Goal: Information Seeking & Learning: Check status

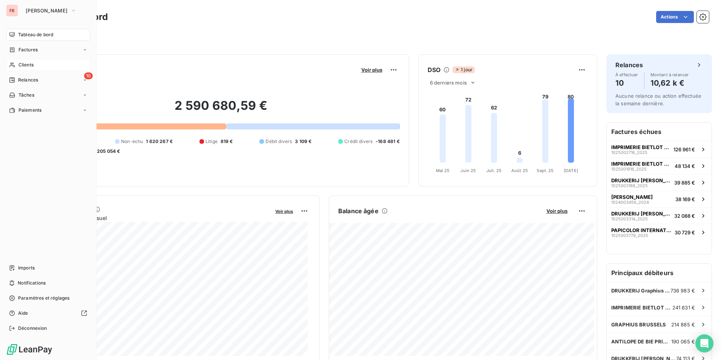
click at [36, 64] on div "Clients" at bounding box center [48, 65] width 84 height 12
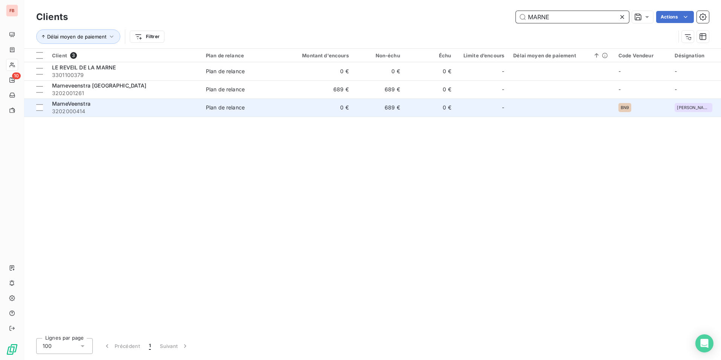
type input "MARNE"
click at [174, 110] on span "3202000414" at bounding box center [124, 111] width 145 height 8
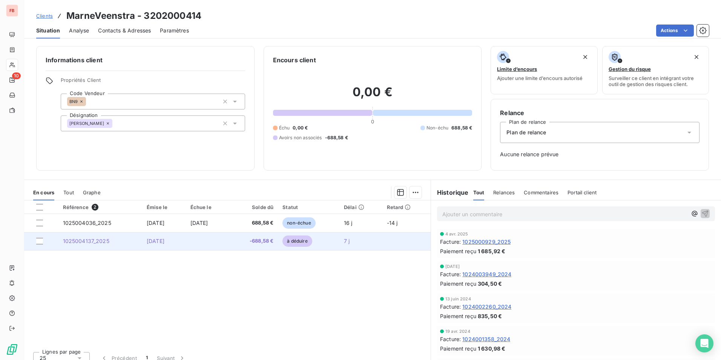
click at [226, 246] on td at bounding box center [208, 241] width 44 height 18
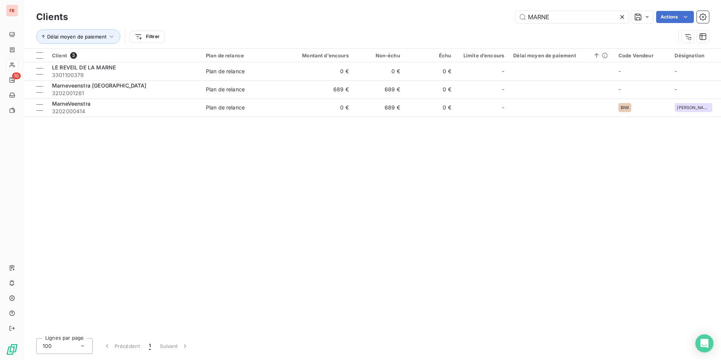
drag, startPoint x: 577, startPoint y: 17, endPoint x: 120, endPoint y: 5, distance: 456.9
click at [137, 11] on div "MARNE Actions" at bounding box center [393, 17] width 632 height 12
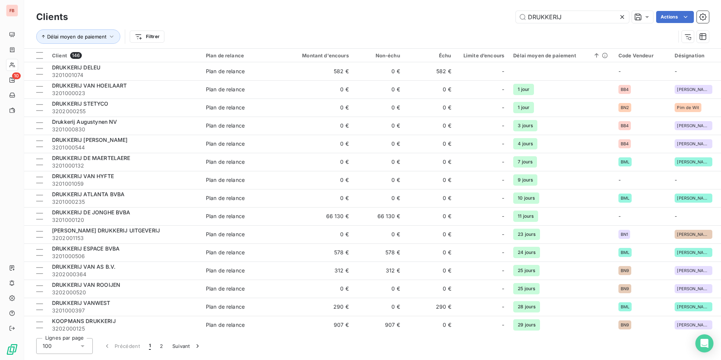
type input "DRUKKERIJ"
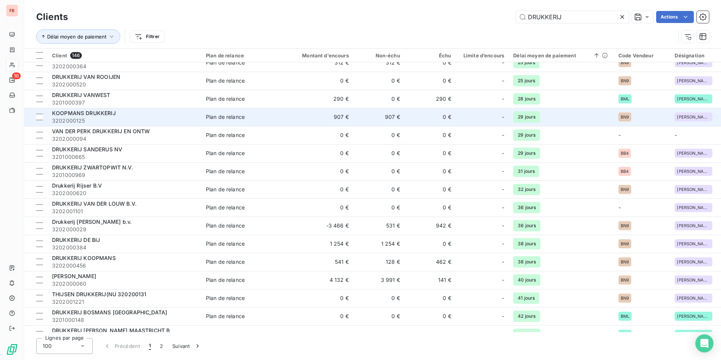
scroll to position [226, 0]
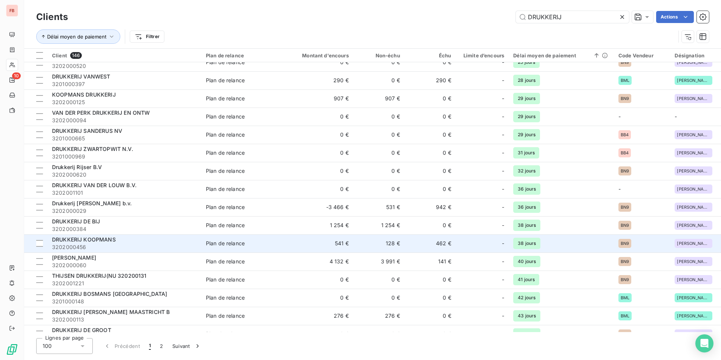
click at [163, 238] on div "DRUKKERIJ KOOPMANS" at bounding box center [124, 240] width 145 height 8
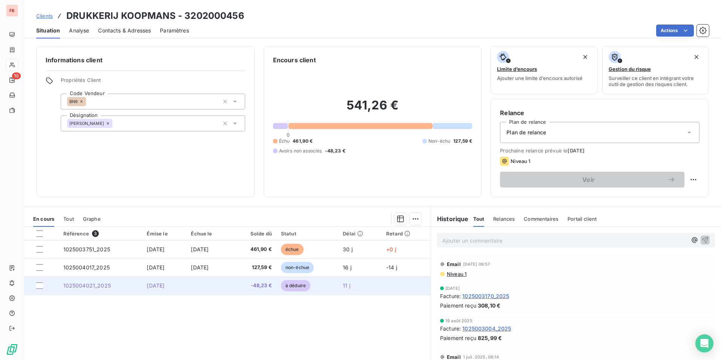
click at [155, 284] on span "[DATE]" at bounding box center [156, 285] width 18 height 6
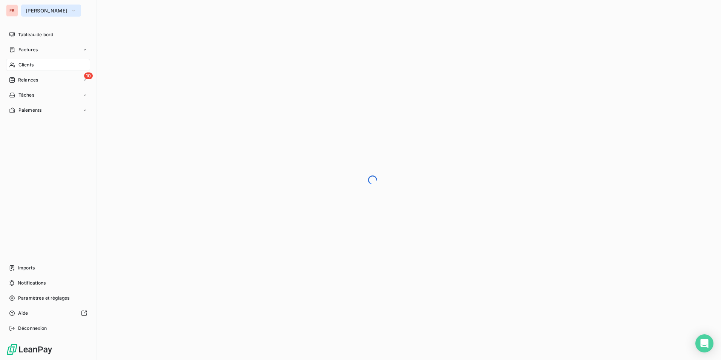
click at [68, 10] on span "[PERSON_NAME]" at bounding box center [47, 11] width 42 height 6
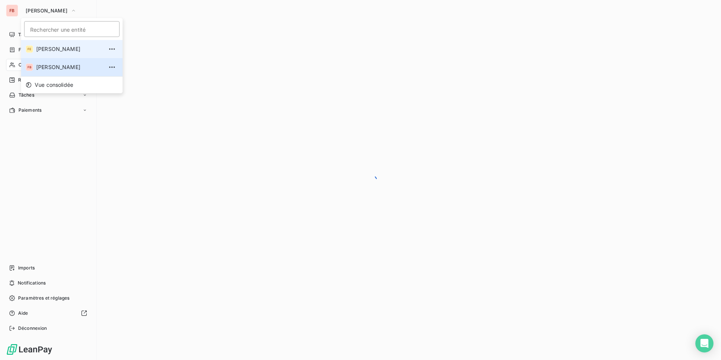
click at [73, 44] on li "[PERSON_NAME]" at bounding box center [71, 49] width 101 height 18
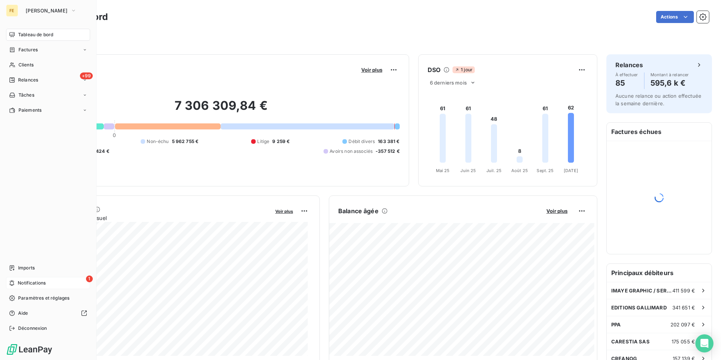
click at [64, 277] on div "1 Notifications" at bounding box center [48, 283] width 84 height 12
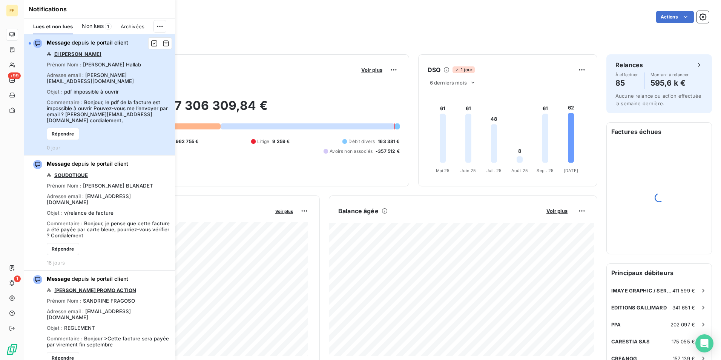
click at [126, 75] on span "[PERSON_NAME][EMAIL_ADDRESS][DOMAIN_NAME]" at bounding box center [90, 78] width 87 height 12
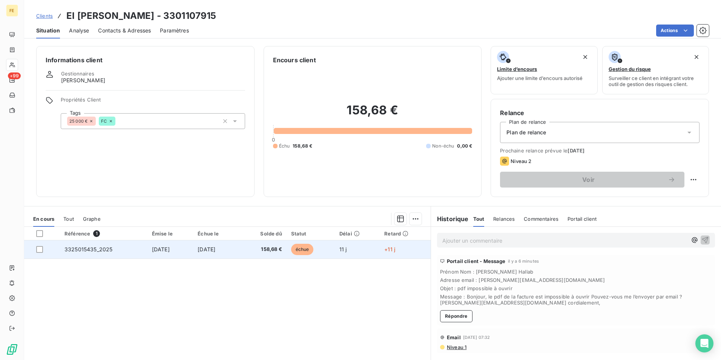
click at [94, 248] on span "3325015435_2025" at bounding box center [88, 249] width 48 height 6
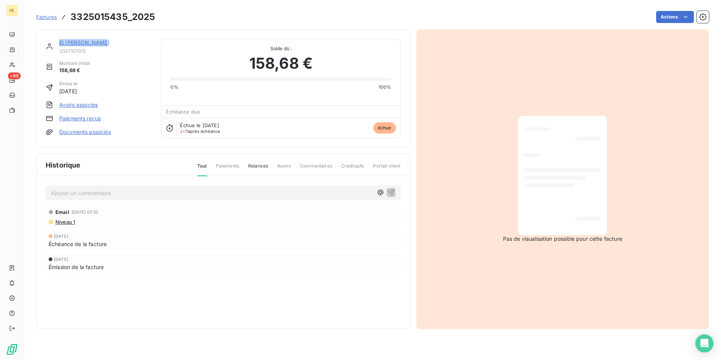
drag, startPoint x: 113, startPoint y: 43, endPoint x: 57, endPoint y: 36, distance: 56.2
click at [57, 36] on div "EI [PERSON_NAME] 3301107915 Montant initial 158,68 € Émise le [DATE] Avoirs ass…" at bounding box center [223, 88] width 374 height 118
drag, startPoint x: 57, startPoint y: 36, endPoint x: 118, endPoint y: 89, distance: 81.5
click at [118, 89] on div "Émise le [DATE]" at bounding box center [99, 87] width 106 height 15
drag, startPoint x: 89, startPoint y: 51, endPoint x: 59, endPoint y: 51, distance: 30.2
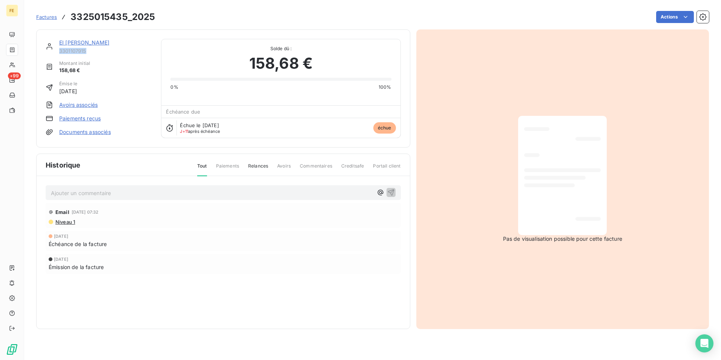
click at [60, 51] on span "3301107915" at bounding box center [105, 51] width 93 height 6
copy span "3301107915"
click at [140, 98] on div "EI [PERSON_NAME] 3301107915 Montant initial 158,68 € Émise le [DATE] Avoirs ass…" at bounding box center [99, 88] width 106 height 99
click at [577, 218] on div at bounding box center [588, 219] width 25 height 4
drag, startPoint x: 576, startPoint y: 210, endPoint x: 602, endPoint y: 165, distance: 51.8
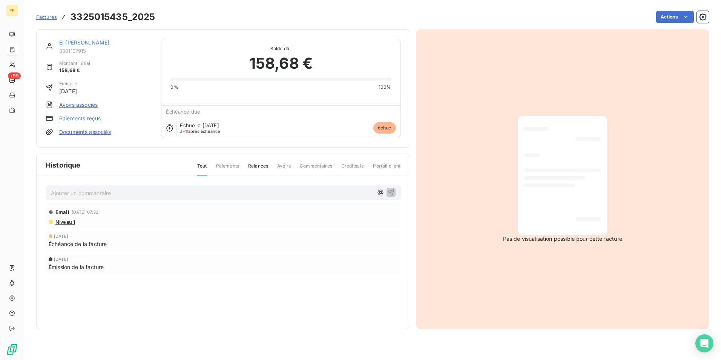
click at [576, 210] on div at bounding box center [562, 175] width 77 height 107
click at [569, 155] on div at bounding box center [562, 175] width 77 height 107
drag, startPoint x: 600, startPoint y: 125, endPoint x: 575, endPoint y: 149, distance: 34.7
click at [595, 132] on div at bounding box center [562, 175] width 77 height 107
drag, startPoint x: 571, startPoint y: 150, endPoint x: 560, endPoint y: 148, distance: 11.3
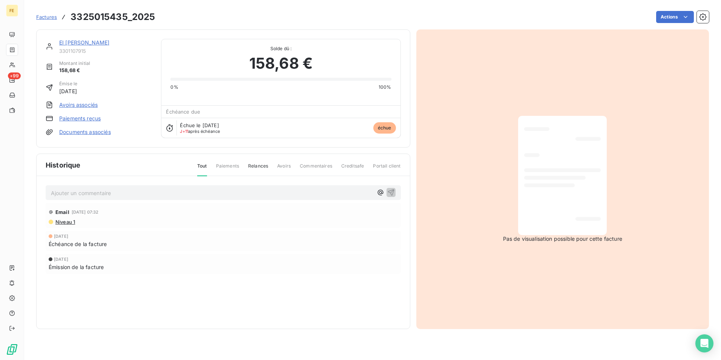
click at [571, 150] on div at bounding box center [562, 175] width 77 height 107
drag, startPoint x: 560, startPoint y: 148, endPoint x: 413, endPoint y: 132, distance: 148.3
click at [508, 148] on div "Pas de visualisation possible pour cette facture" at bounding box center [562, 178] width 293 height 299
click at [414, 131] on div "EI [PERSON_NAME] 3301107915 Montant initial 158,68 € Émise le [DATE] Avoirs ass…" at bounding box center [372, 177] width 673 height 304
click at [266, 150] on div "EI [PERSON_NAME] 3301107915 Montant initial 158,68 € Émise le [DATE] Avoirs ass…" at bounding box center [223, 178] width 374 height 299
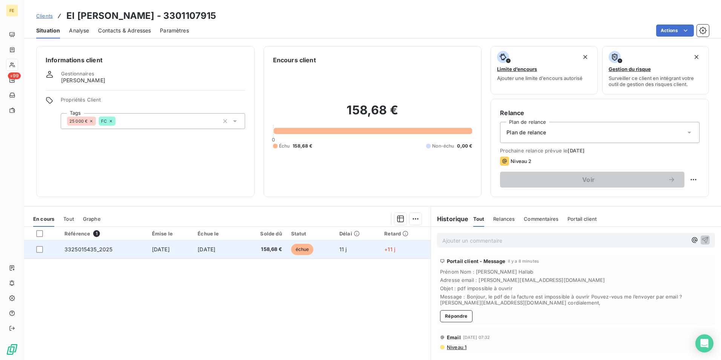
click at [152, 249] on span "[DATE]" at bounding box center [161, 249] width 18 height 6
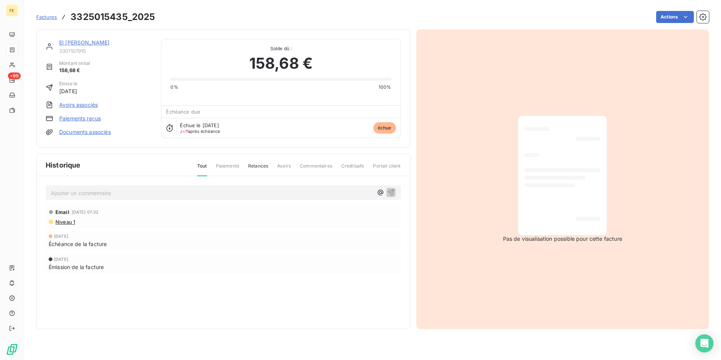
click at [572, 203] on div at bounding box center [562, 175] width 77 height 107
click at [535, 242] on span "Pas de visualisation possible pour cette facture" at bounding box center [562, 239] width 119 height 8
drag, startPoint x: 94, startPoint y: 53, endPoint x: 59, endPoint y: 53, distance: 35.5
click at [59, 53] on div "EI [PERSON_NAME] 3301107915" at bounding box center [99, 46] width 106 height 15
copy span "3301107915"
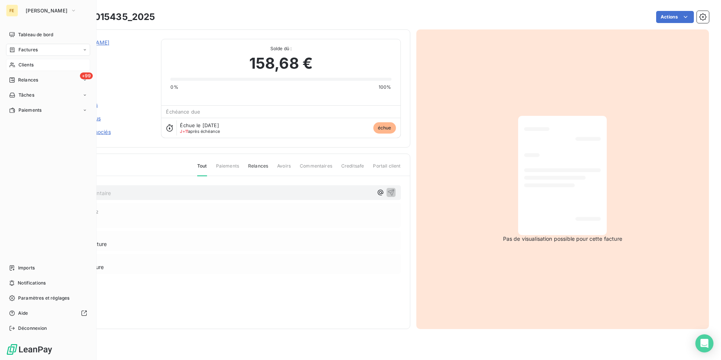
click at [21, 69] on div "Clients" at bounding box center [48, 65] width 84 height 12
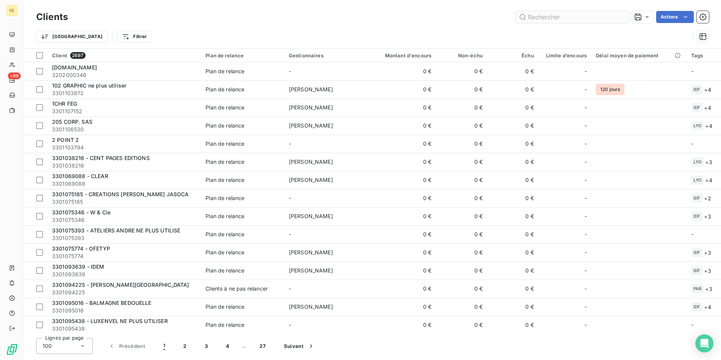
click at [562, 20] on input "text" at bounding box center [572, 17] width 113 height 12
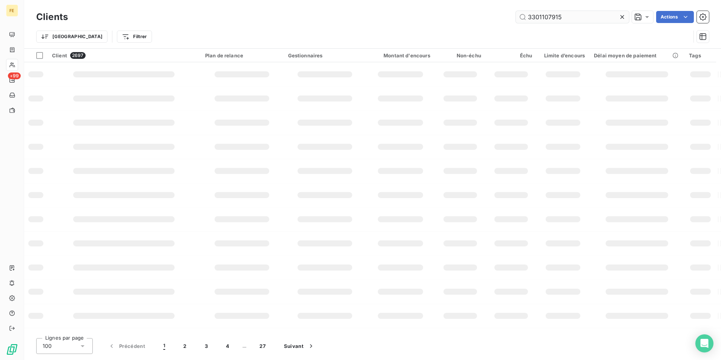
type input "3301107915"
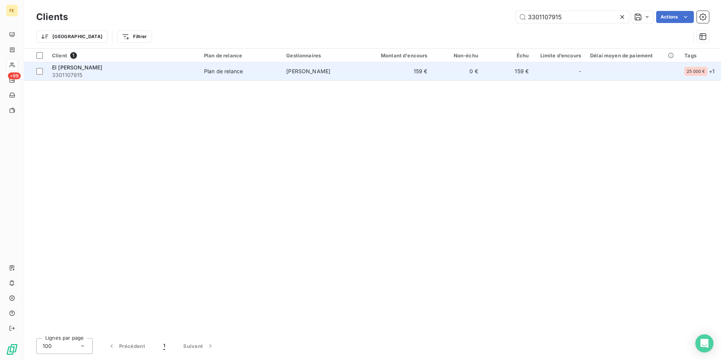
click at [123, 71] on div "EI [PERSON_NAME]" at bounding box center [123, 68] width 143 height 8
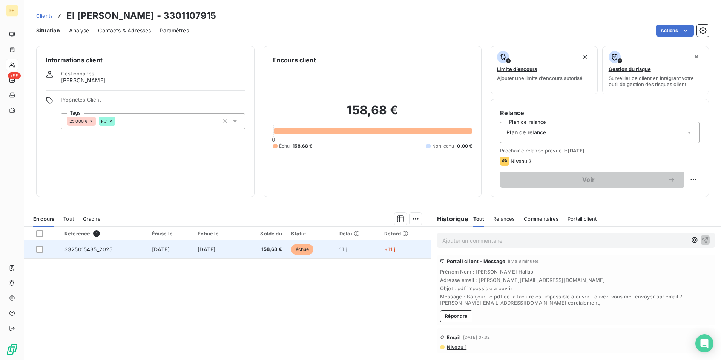
click at [129, 248] on td "3325015435_2025" at bounding box center [103, 249] width 87 height 18
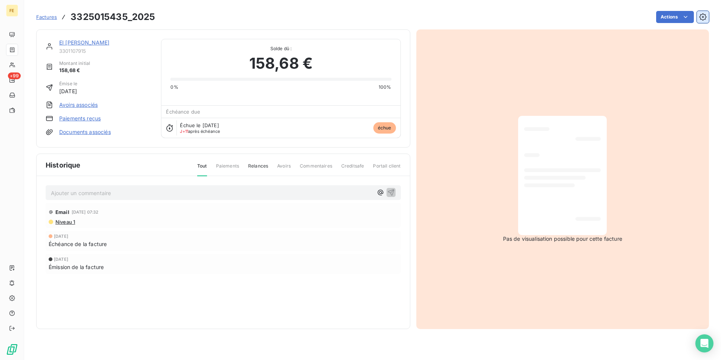
click at [706, 14] on icon "button" at bounding box center [703, 17] width 8 height 8
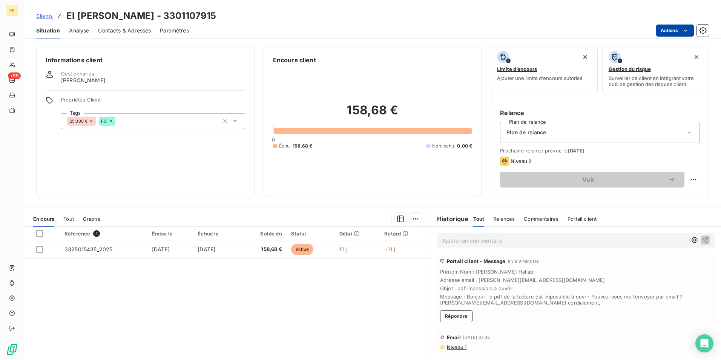
click at [678, 30] on html "FE +99 Clients EI [PERSON_NAME] - 3301107915 Situation Analyse Contacts & Adres…" at bounding box center [360, 180] width 721 height 360
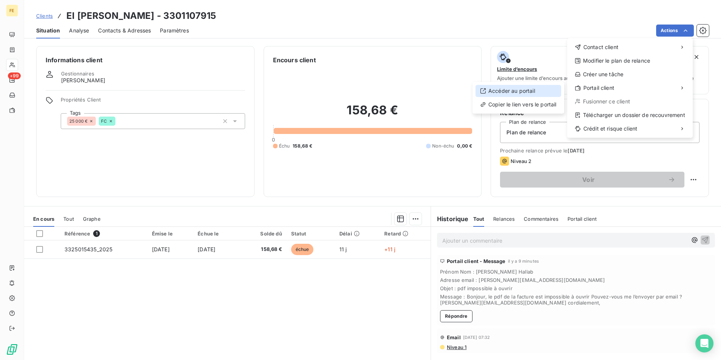
click at [528, 91] on div "Accéder au portail" at bounding box center [519, 91] width 86 height 12
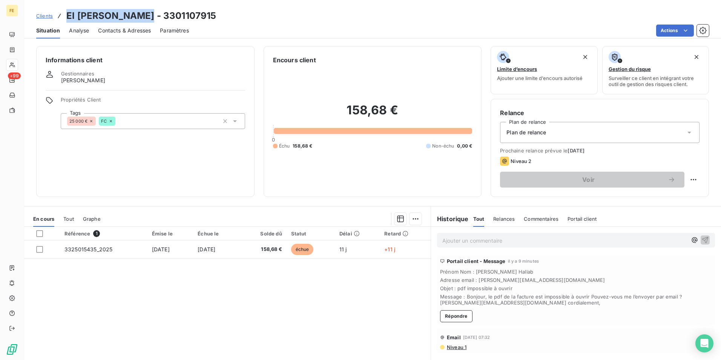
drag, startPoint x: 142, startPoint y: 17, endPoint x: 68, endPoint y: 21, distance: 74.8
click at [68, 21] on h3 "EI [PERSON_NAME] - 3301107915" at bounding box center [141, 16] width 150 height 14
copy h3 "EI [PERSON_NAME]"
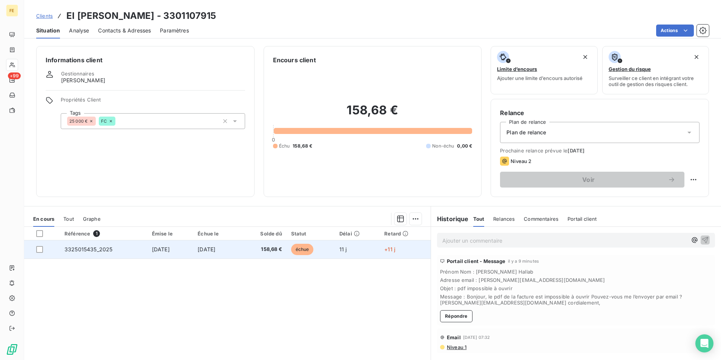
click at [127, 249] on td "3325015435_2025" at bounding box center [103, 249] width 87 height 18
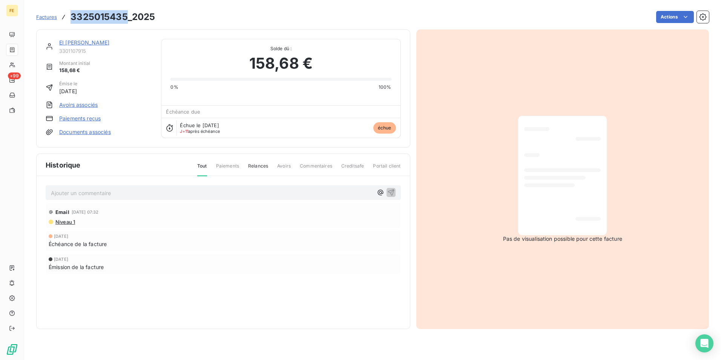
drag, startPoint x: 127, startPoint y: 12, endPoint x: 69, endPoint y: 12, distance: 58.1
click at [69, 12] on div "Factures 3325015435_2025" at bounding box center [95, 17] width 119 height 14
copy h3 "3325015435"
click at [151, 280] on div "Email [DATE] 07:32 Niveau 1 [DATE] Échéance de la facture [DATE] Émission de la…" at bounding box center [223, 253] width 355 height 101
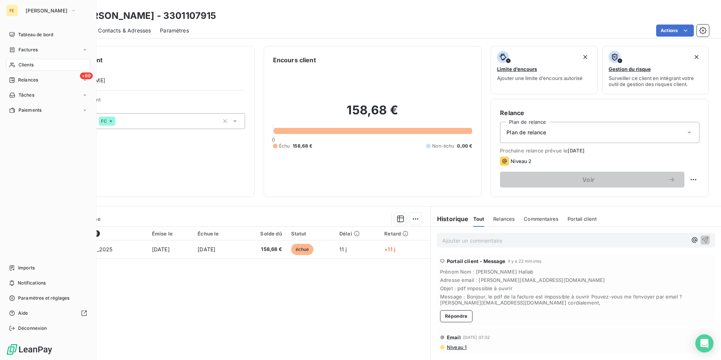
click at [78, 62] on div "Clients" at bounding box center [48, 65] width 84 height 12
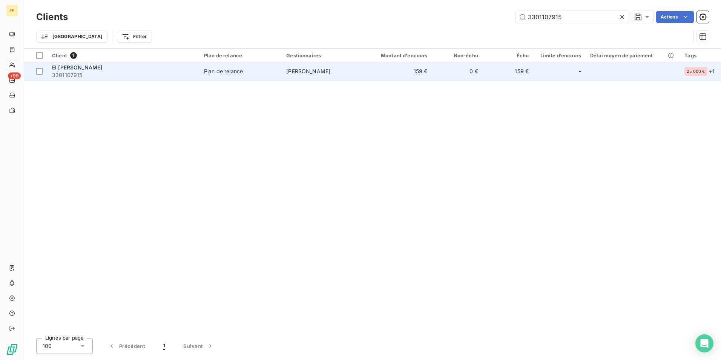
click at [91, 68] on span "EI [PERSON_NAME]" at bounding box center [77, 67] width 50 height 6
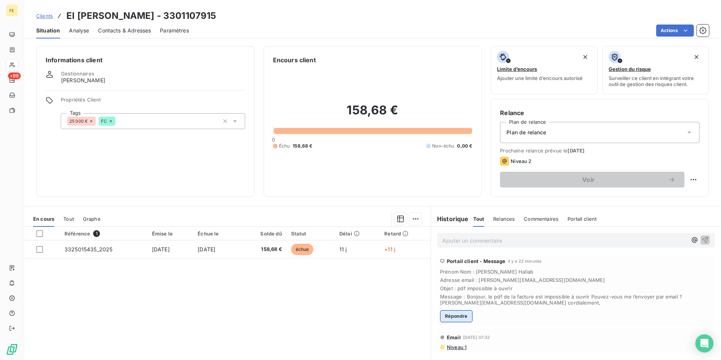
click at [463, 318] on button "Répondre" at bounding box center [456, 316] width 32 height 12
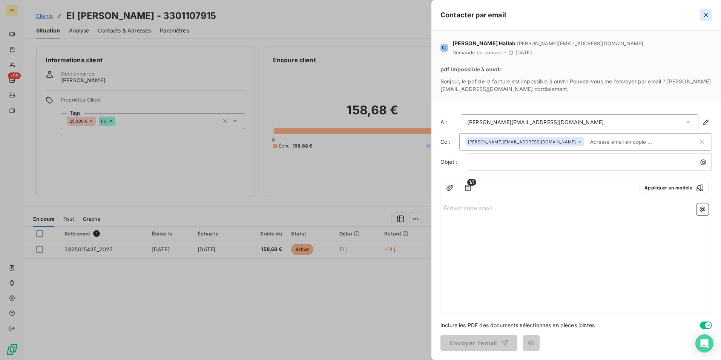
click at [705, 11] on button "button" at bounding box center [706, 15] width 12 height 12
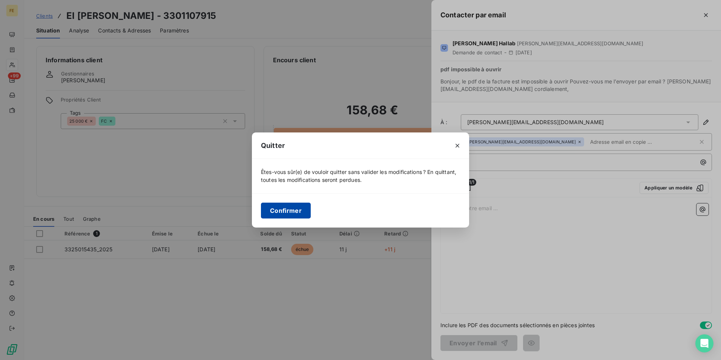
click at [302, 214] on button "Confirmer" at bounding box center [286, 211] width 50 height 16
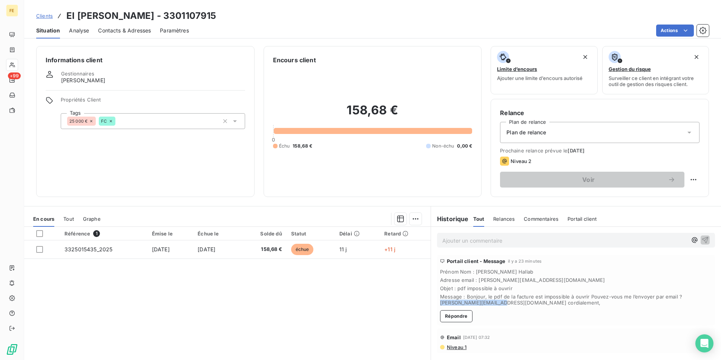
drag, startPoint x: 493, startPoint y: 304, endPoint x: 429, endPoint y: 307, distance: 64.2
click at [431, 307] on div "Portail client - Message il y a 23 minutes Prénom Nom : [PERSON_NAME] Adresse e…" at bounding box center [576, 289] width 290 height 73
drag, startPoint x: 429, startPoint y: 307, endPoint x: 465, endPoint y: 301, distance: 36.4
copy span "[PERSON_NAME][EMAIL_ADDRESS][DOMAIN_NAME]"
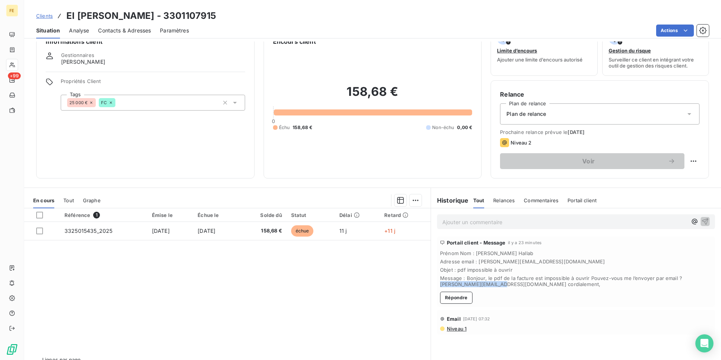
scroll to position [35, 0]
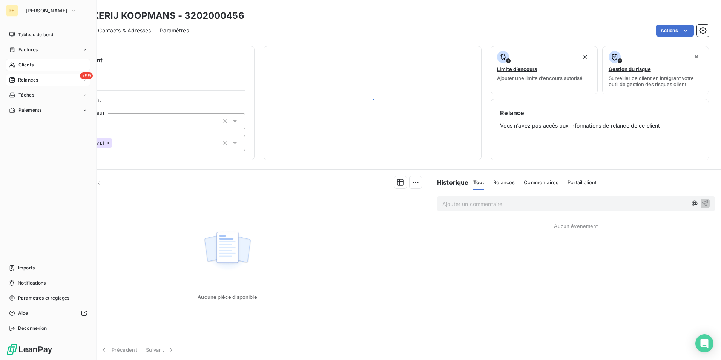
click at [84, 83] on div "+99 Relances" at bounding box center [48, 80] width 84 height 12
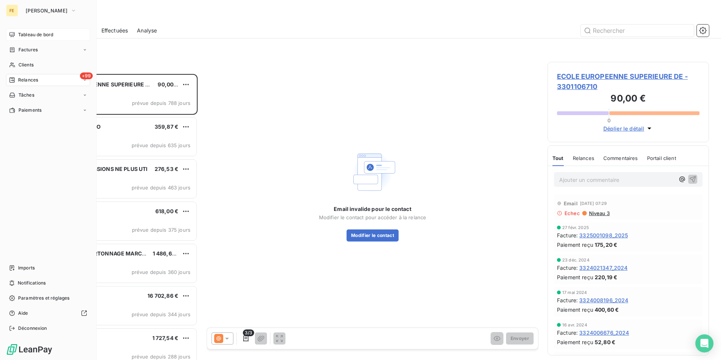
click at [24, 33] on span "Tableau de bord" at bounding box center [35, 34] width 35 height 7
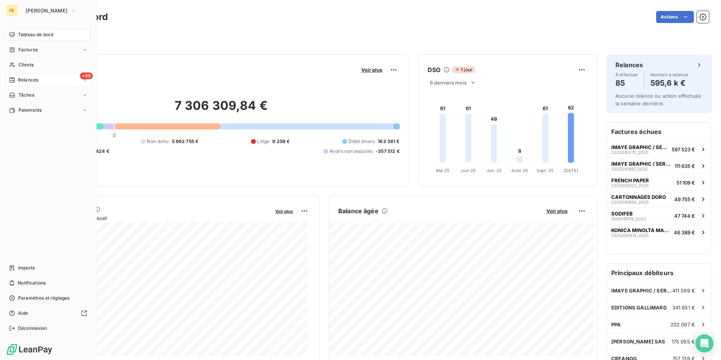
click at [68, 80] on div "+99 Relances" at bounding box center [48, 80] width 84 height 12
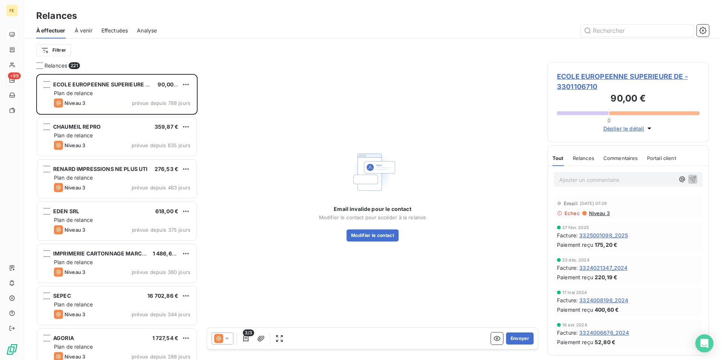
click at [233, 184] on div "Email invalide pour le contact Modifier le contact pour accéder à la relance Mo…" at bounding box center [373, 195] width 332 height 266
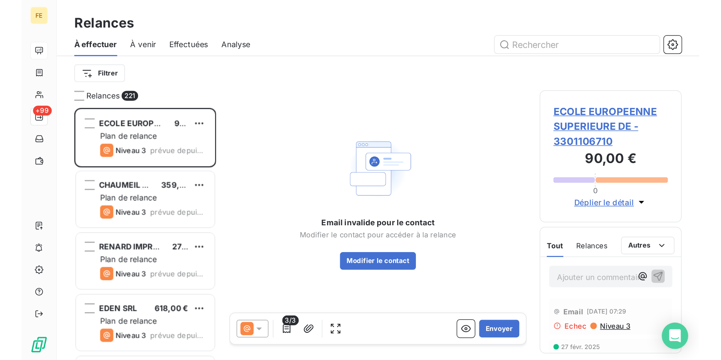
scroll to position [280, 156]
